Goal: Transaction & Acquisition: Subscribe to service/newsletter

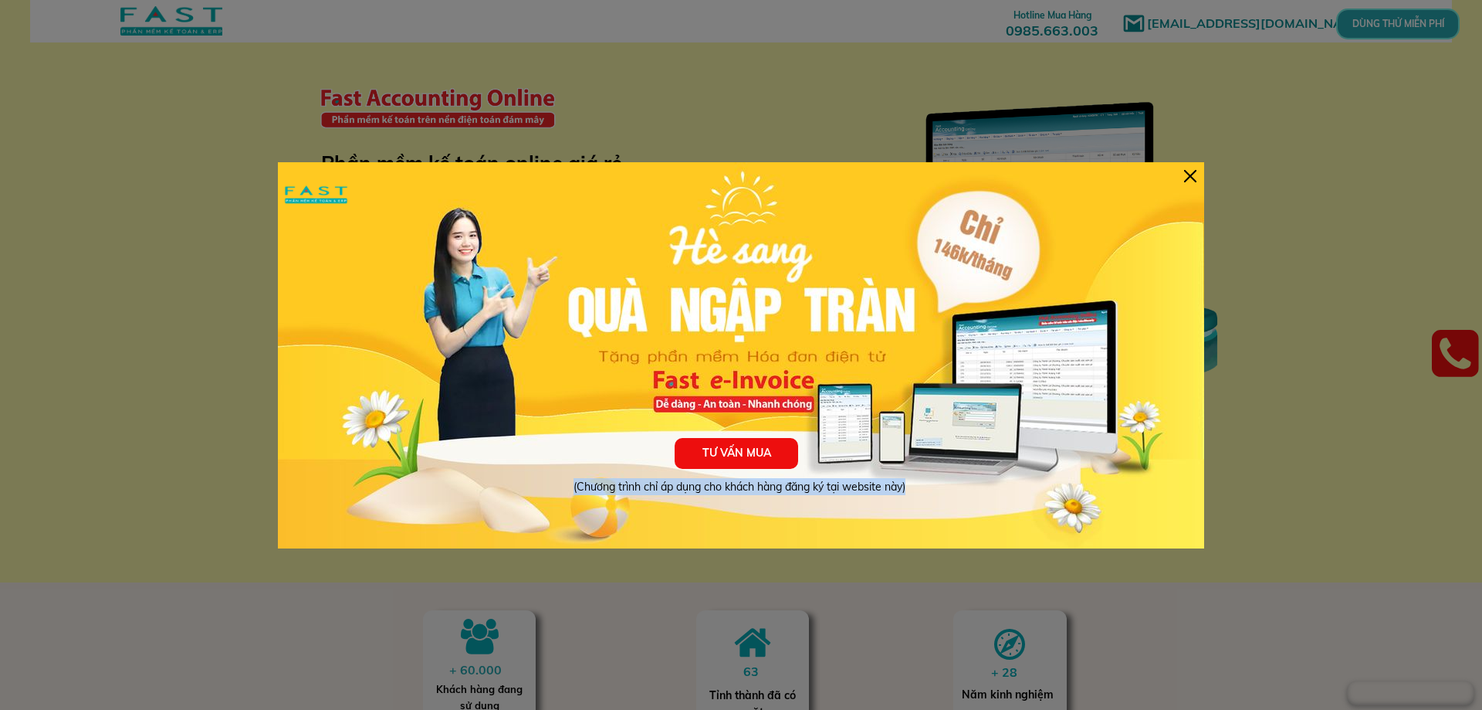
click at [1184, 180] on div "TƯ VẤN MUA (Chương trình chỉ áp dụng cho khách hàng đăng ký tại website này)" at bounding box center [741, 355] width 927 height 386
click at [1184, 179] on div at bounding box center [1190, 176] width 12 height 12
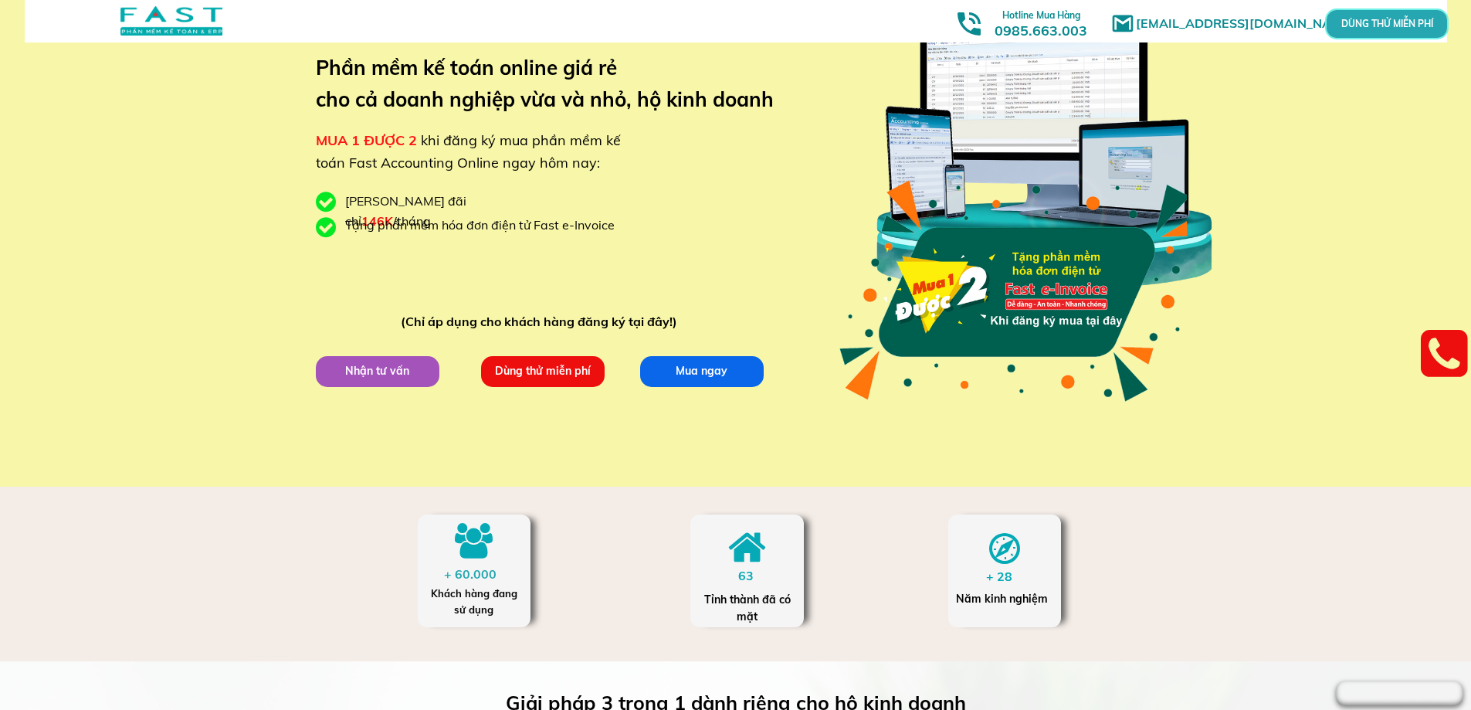
scroll to position [103, 0]
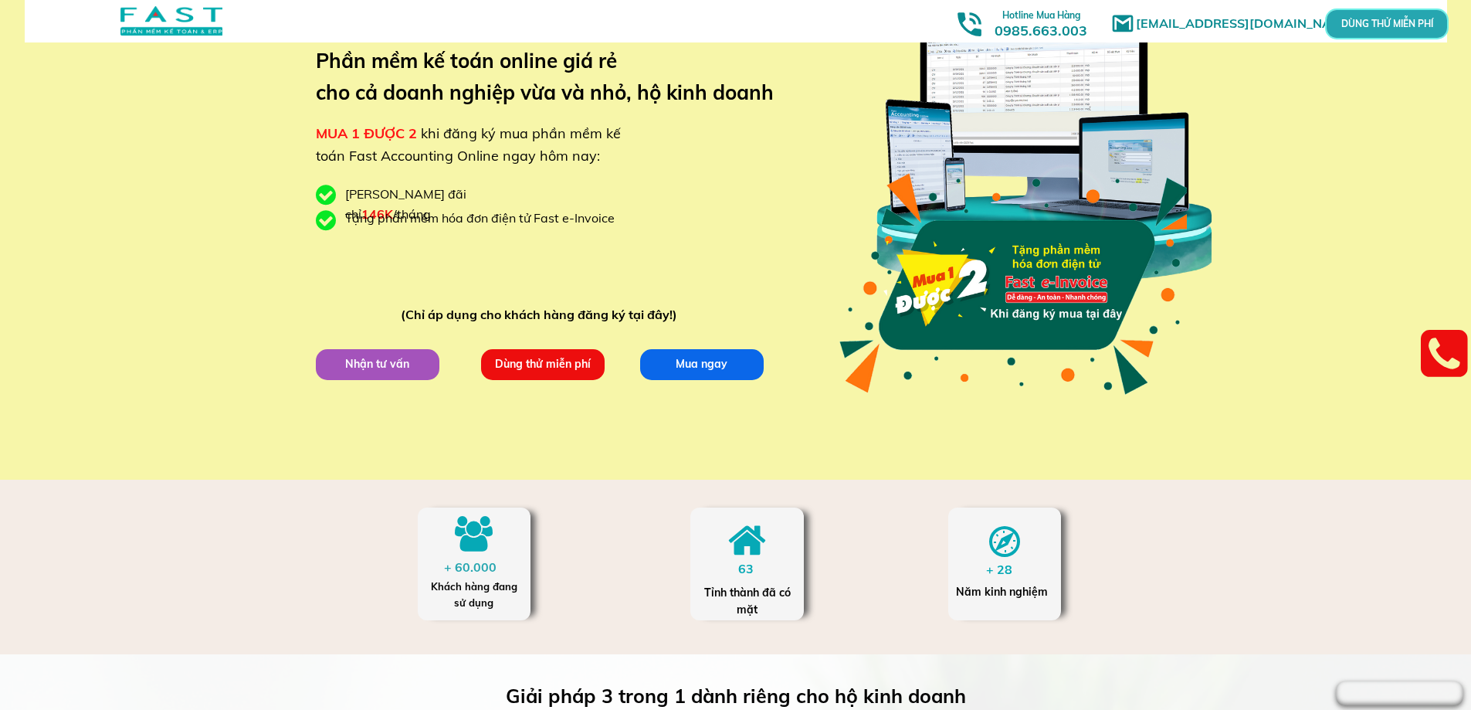
click at [702, 365] on p "Mua ngay" at bounding box center [701, 363] width 124 height 31
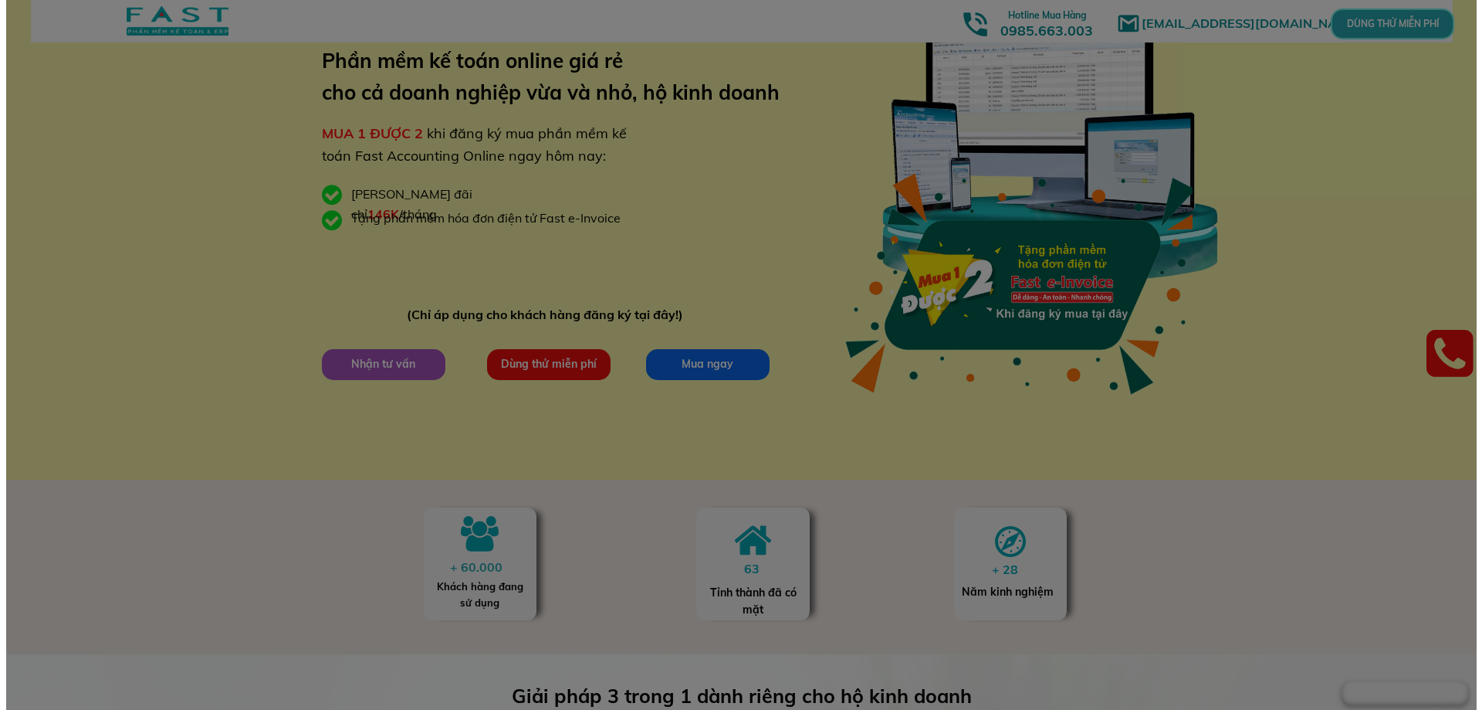
scroll to position [0, 0]
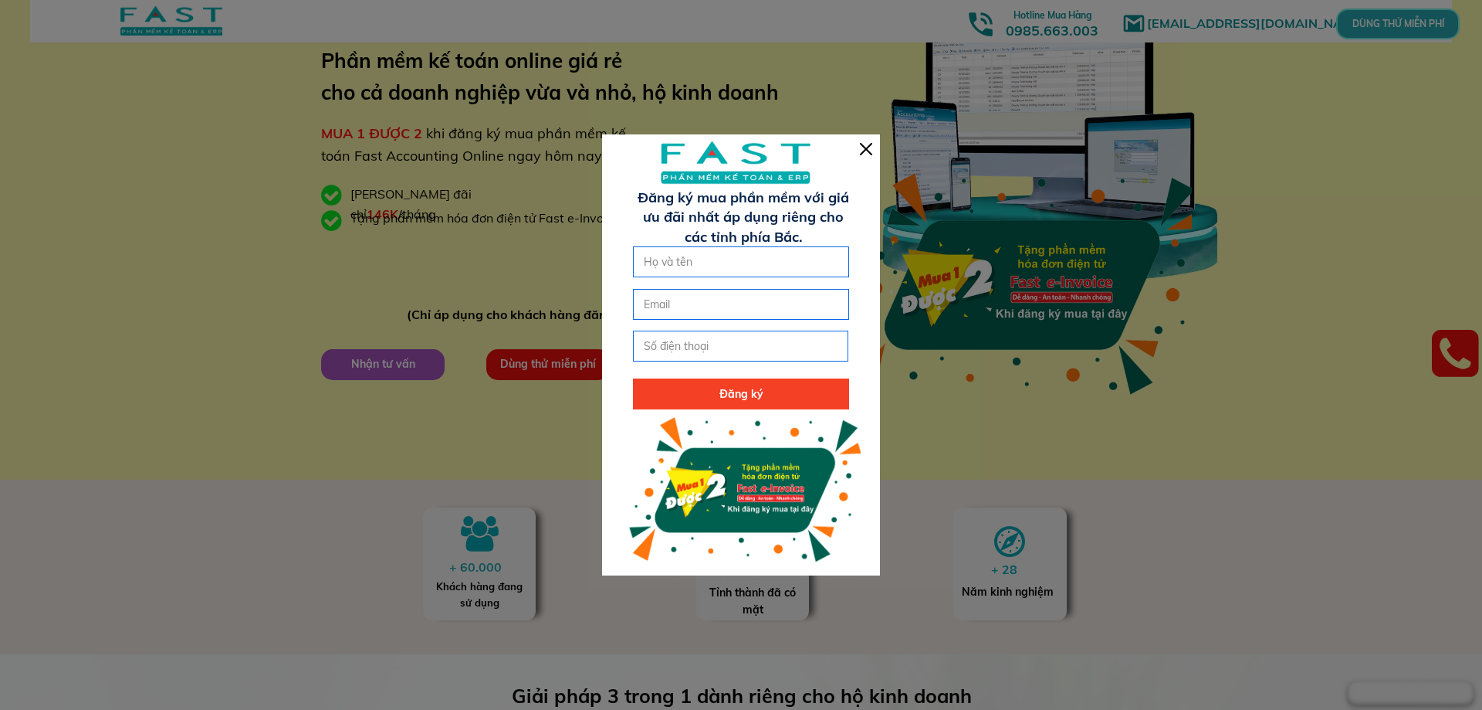
click at [868, 150] on div at bounding box center [866, 149] width 12 height 12
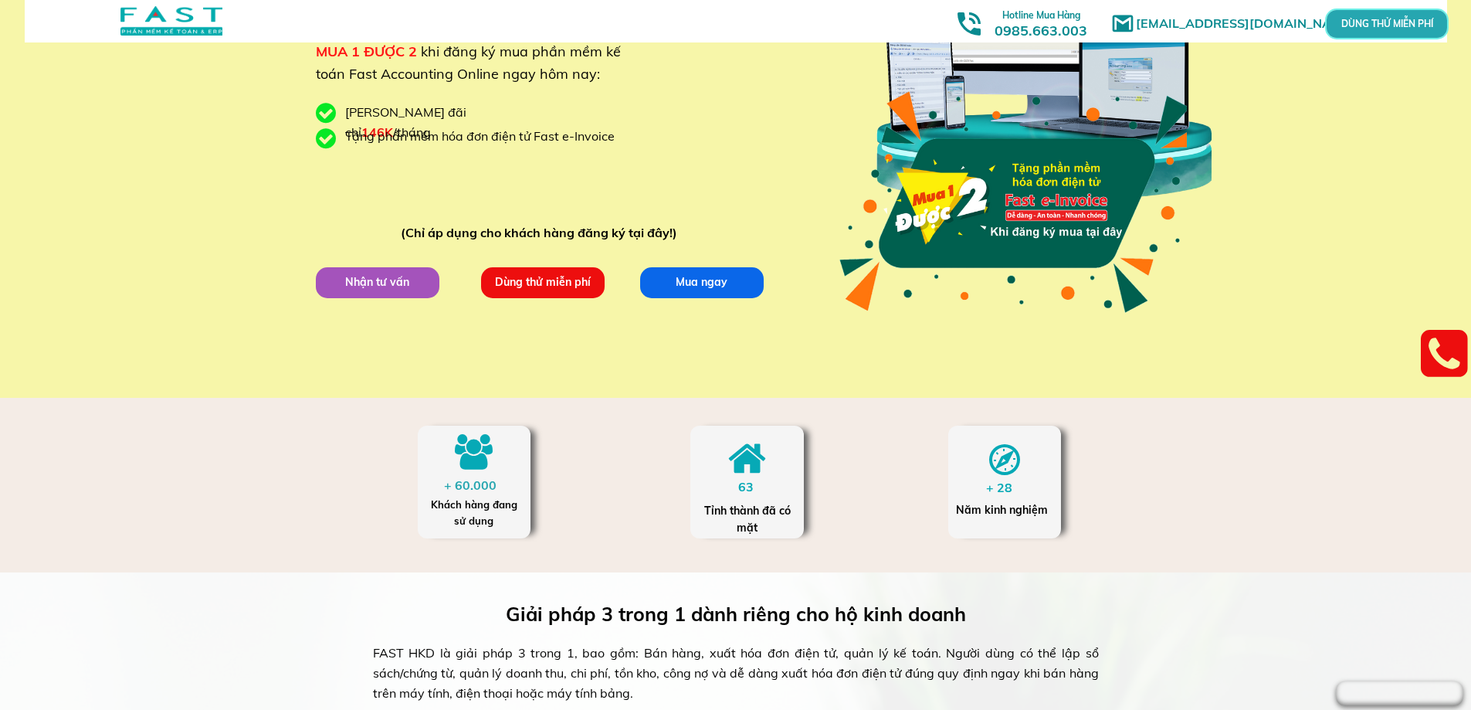
scroll to position [178, 0]
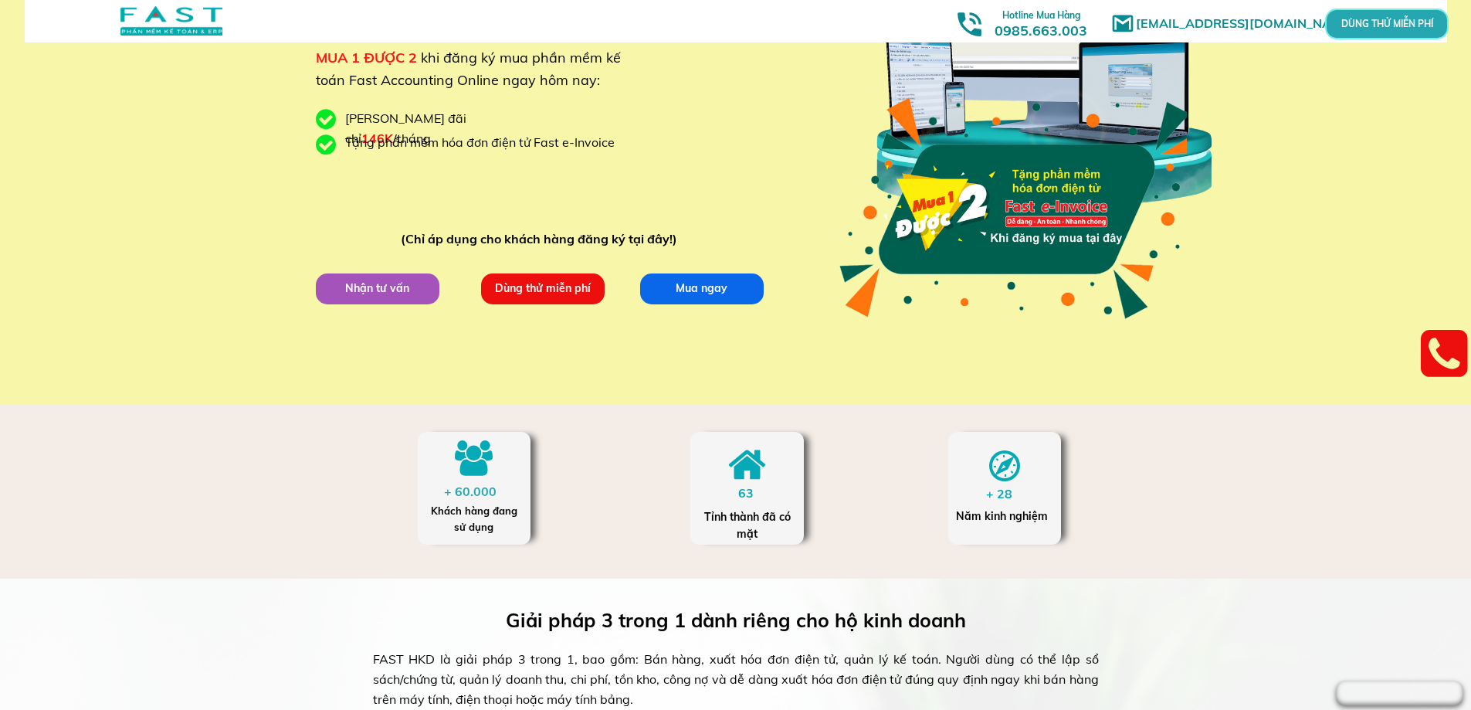
click at [565, 292] on p "Dùng thử miễn phí" at bounding box center [542, 288] width 125 height 31
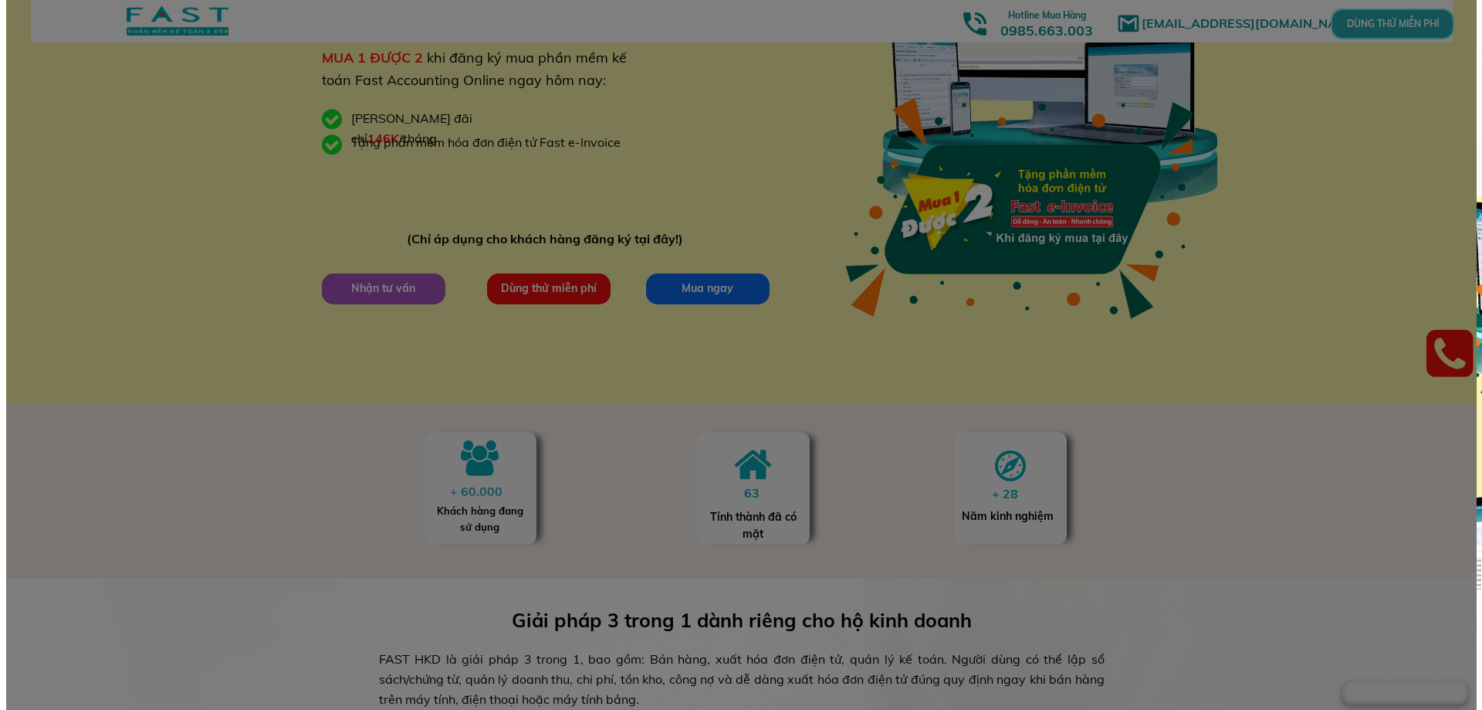
scroll to position [0, 0]
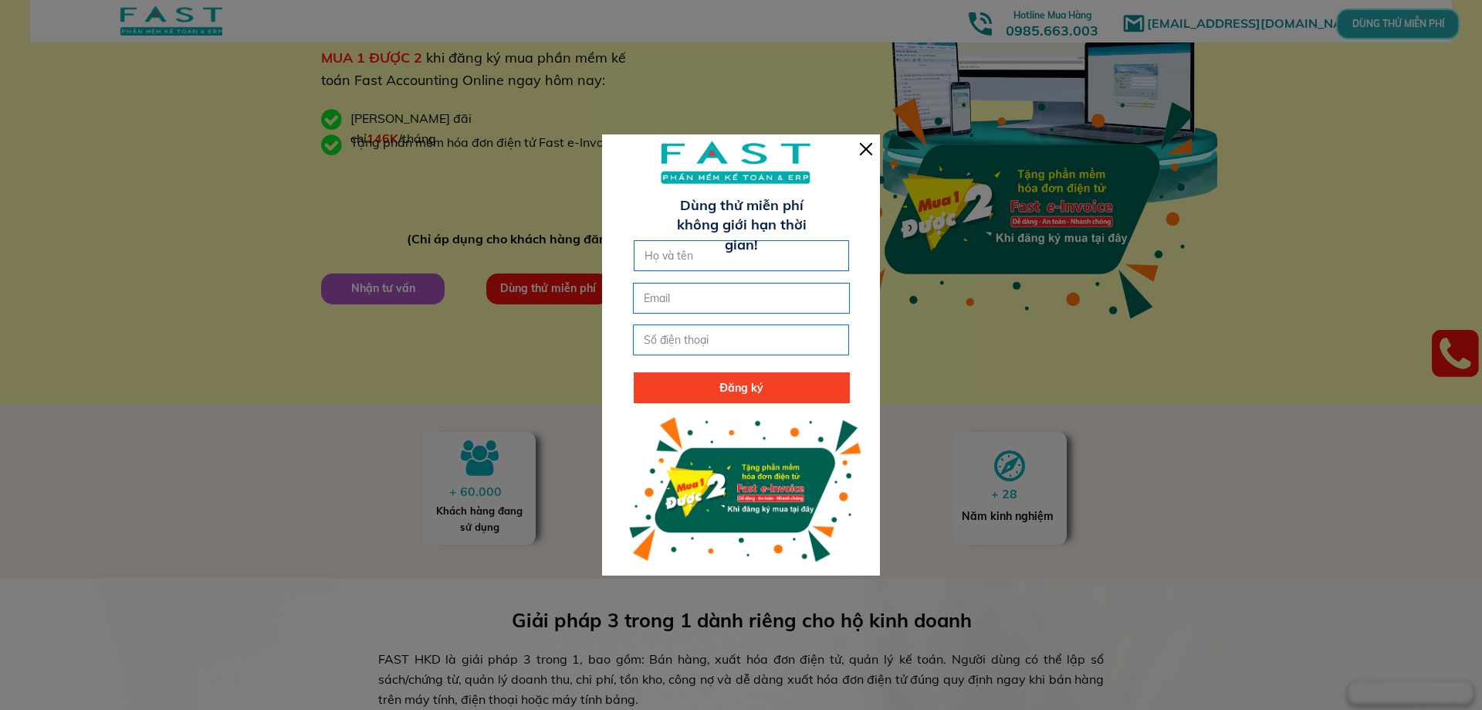
click at [718, 265] on input "text" at bounding box center [742, 255] width 202 height 29
type input "[PERSON_NAME]"
type input "0942761407"
type input "[EMAIL_ADDRESS][DOMAIN_NAME]"
drag, startPoint x: 734, startPoint y: 348, endPoint x: 648, endPoint y: 352, distance: 86.6
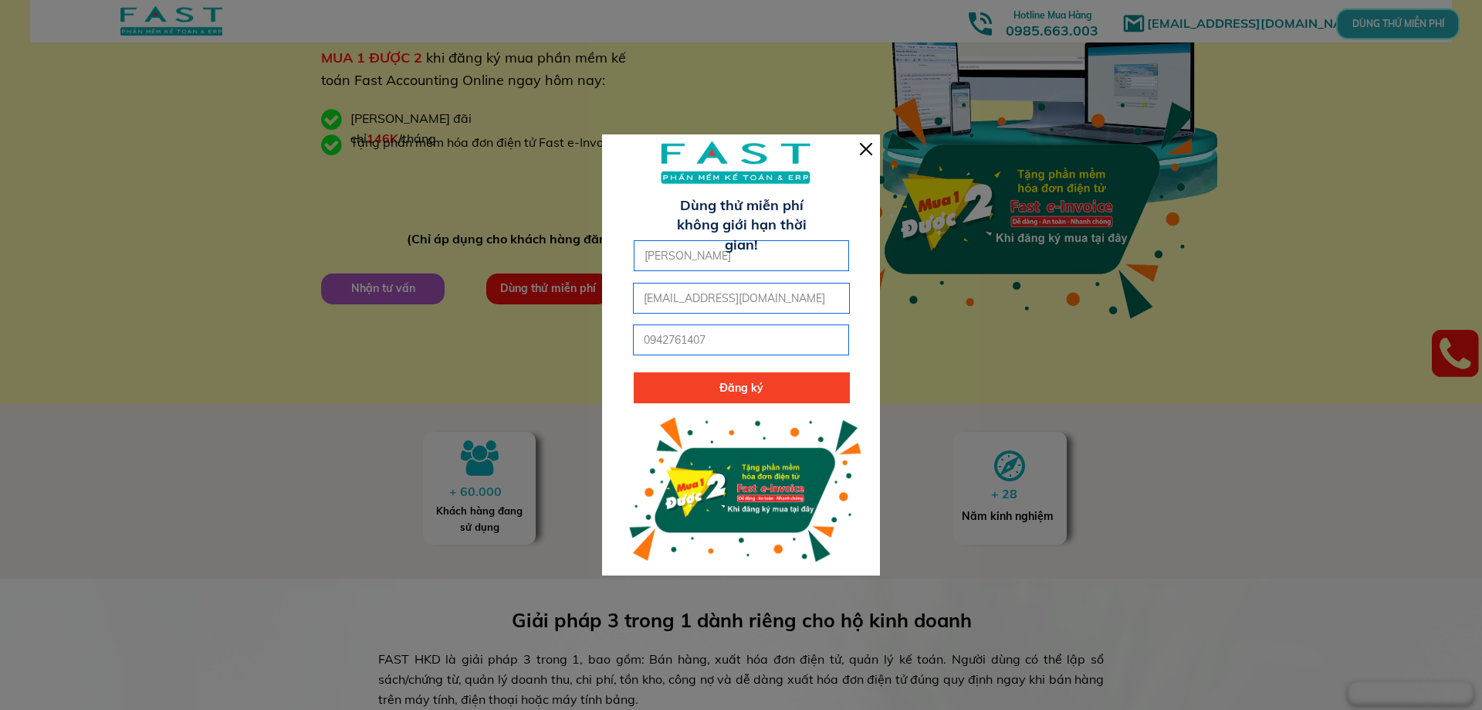
click at [648, 352] on input "0942761407" at bounding box center [741, 339] width 202 height 29
type input "0869281292"
click at [737, 388] on p "Đăng ký" at bounding box center [742, 387] width 216 height 31
